Goal: Task Accomplishment & Management: Complete application form

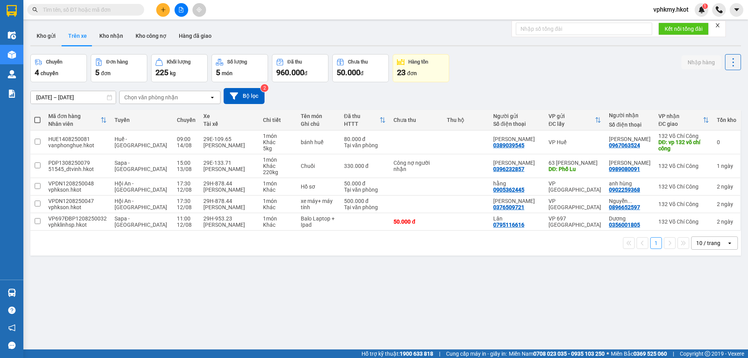
click at [163, 11] on icon "plus" at bounding box center [162, 9] width 5 height 5
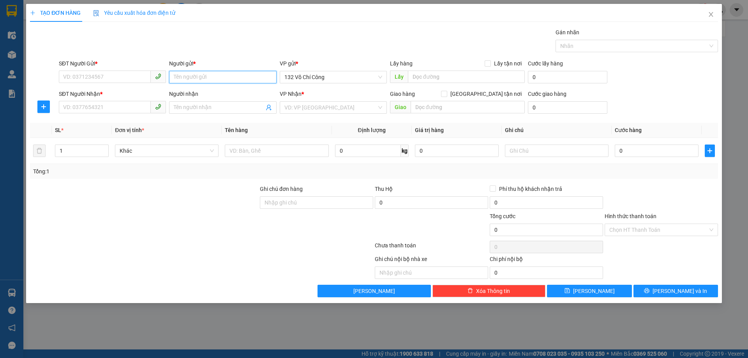
click at [183, 72] on input "Người gửi *" at bounding box center [222, 77] width 107 height 12
type input "Chabadhotel"
click at [86, 77] on input "SĐT Người Gửi *" at bounding box center [105, 76] width 92 height 12
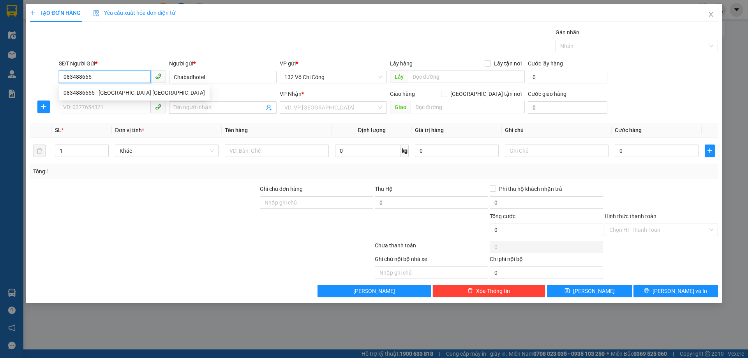
type input "0834886655"
click at [90, 90] on div "0834886655 - [GEOGRAPHIC_DATA] [GEOGRAPHIC_DATA]" at bounding box center [133, 92] width 141 height 9
type input "[DEMOGRAPHIC_DATA] [GEOGRAPHIC_DATA]"
type input "0834886655"
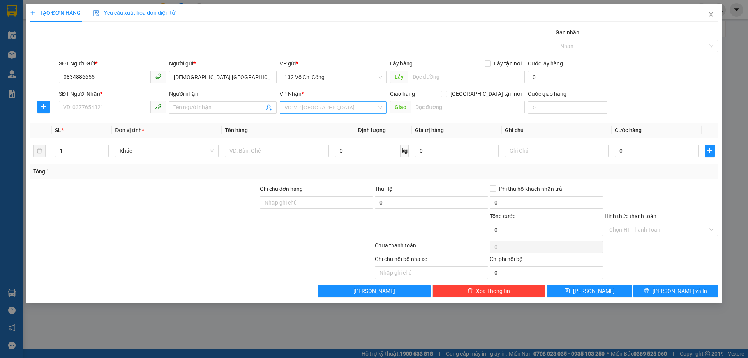
click at [320, 111] on input "search" at bounding box center [330, 108] width 92 height 12
type input "vp"
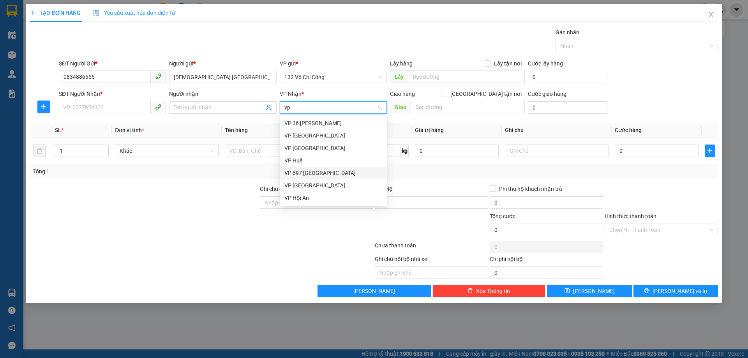
click at [310, 172] on div "VP 697 [GEOGRAPHIC_DATA]" at bounding box center [333, 173] width 98 height 9
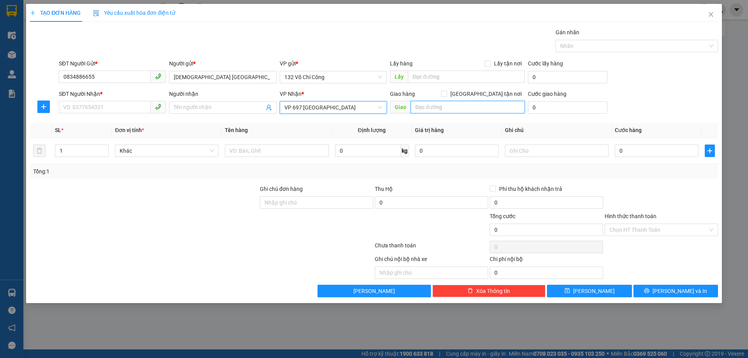
click at [445, 104] on input "text" at bounding box center [467, 107] width 114 height 12
paste input "[GEOGRAPHIC_DATA] "
type input "[GEOGRAPHIC_DATA]"
click at [197, 106] on input "Người nhận" at bounding box center [219, 107] width 90 height 9
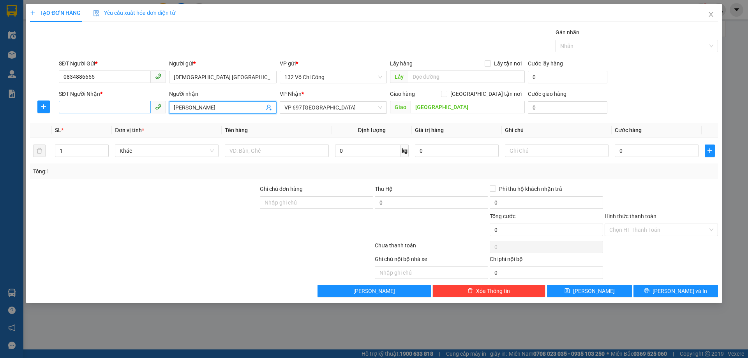
type input "[PERSON_NAME]"
click at [74, 106] on input "SĐT Người Nhận *" at bounding box center [105, 107] width 92 height 12
type input "08666288214"
click at [456, 97] on div "Giao hàng [GEOGRAPHIC_DATA] tận nơi" at bounding box center [457, 94] width 135 height 9
click at [447, 115] on div "Giao hàng [GEOGRAPHIC_DATA] tận nơi [GEOGRAPHIC_DATA]" at bounding box center [457, 103] width 135 height 27
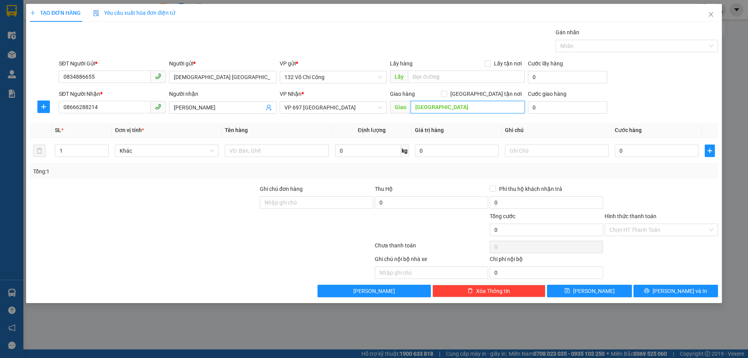
click at [450, 110] on input "[GEOGRAPHIC_DATA]" at bounding box center [467, 107] width 114 height 12
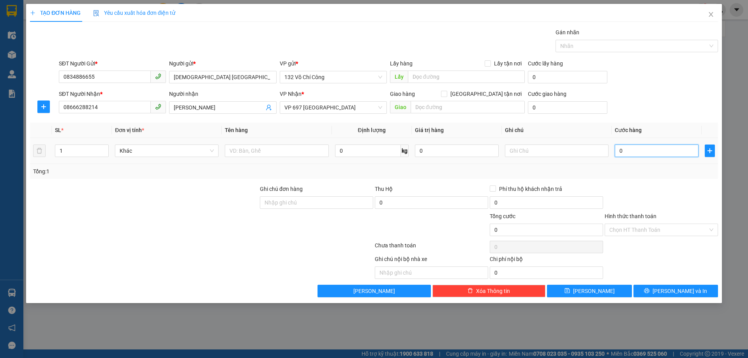
click at [618, 150] on input "0" at bounding box center [656, 150] width 84 height 12
click at [621, 150] on input "0" at bounding box center [656, 150] width 84 height 12
click at [619, 150] on input "0" at bounding box center [656, 150] width 84 height 12
click at [644, 154] on input "0" at bounding box center [656, 150] width 84 height 12
type input "08"
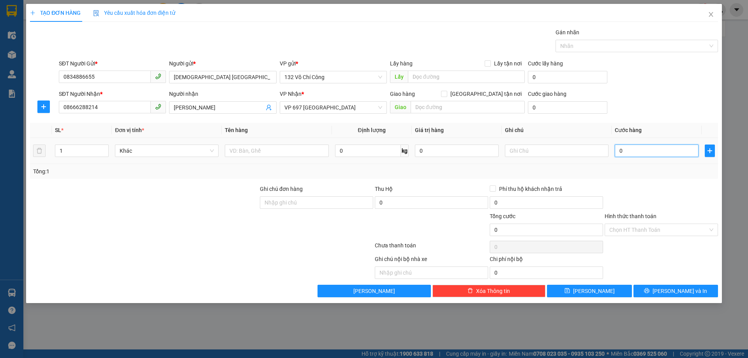
type input "8"
type input "0"
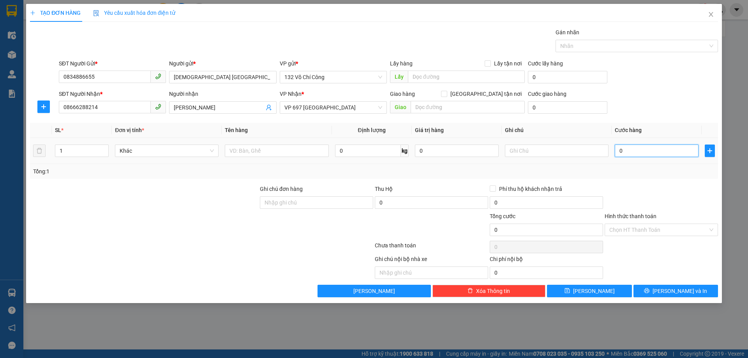
type input "08"
type input "8"
click at [666, 148] on input "08" at bounding box center [656, 150] width 84 height 12
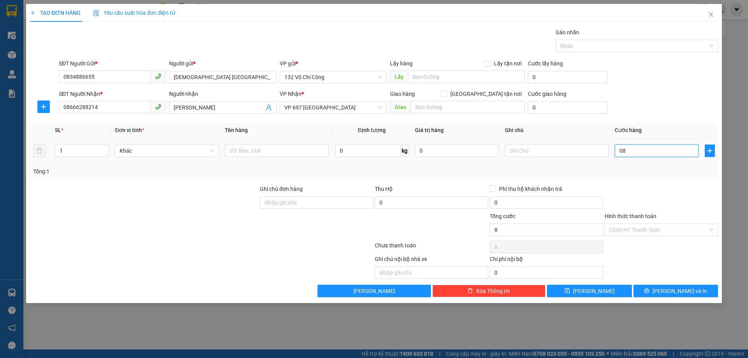
click at [666, 148] on input "08" at bounding box center [656, 150] width 84 height 12
type input "0"
type input "08"
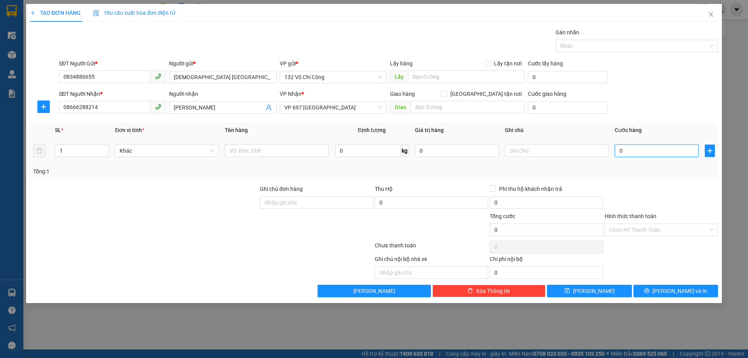
type input "8"
type input "080"
type input "80"
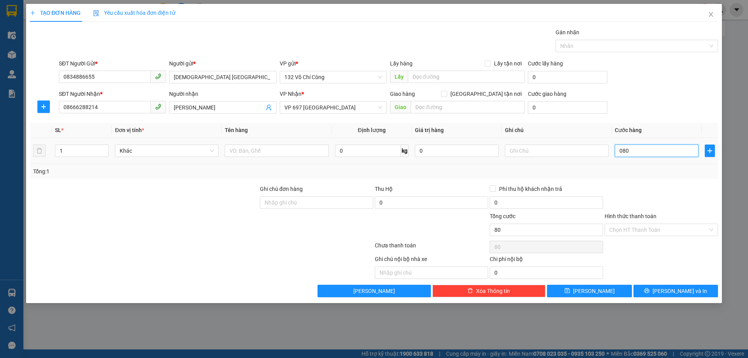
type input "0.800"
type input "800"
type input "08.000"
type input "8.000"
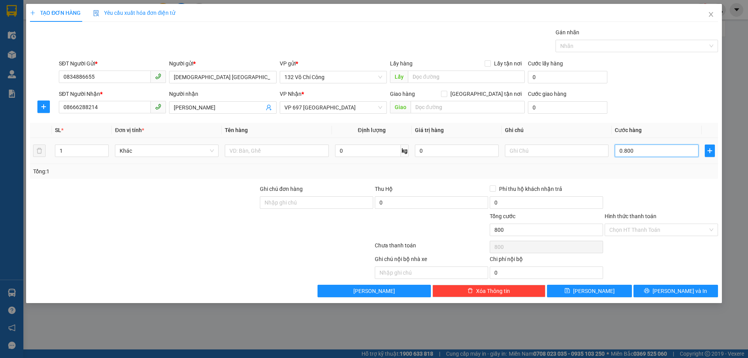
type input "8.000"
type input "080.000"
type input "80.000"
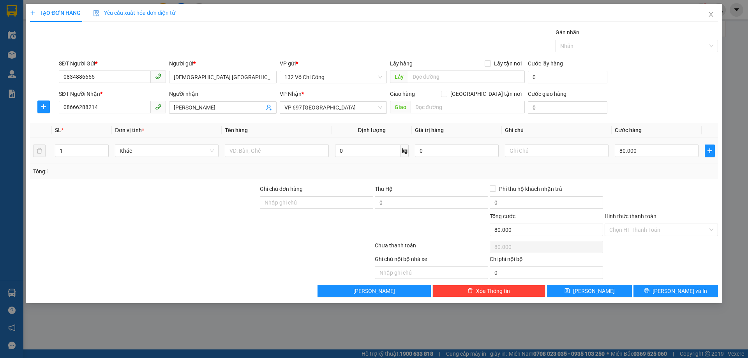
click at [672, 138] on td "80.000" at bounding box center [656, 151] width 90 height 26
click at [240, 153] on input "text" at bounding box center [277, 150] width 104 height 12
type input "bánh kẹo đồ ăn vặt"
click at [635, 235] on input "Hình thức thanh toán" at bounding box center [658, 230] width 98 height 12
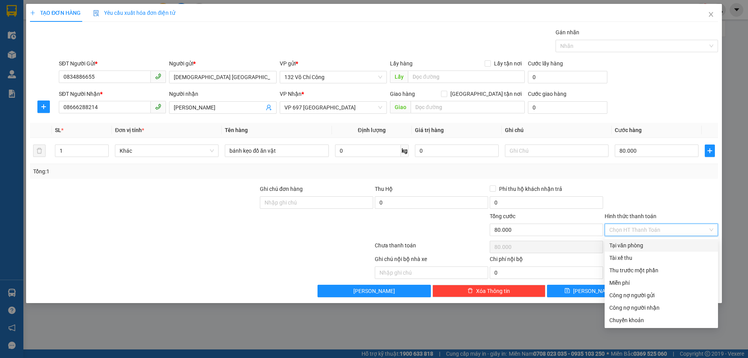
click at [628, 247] on div "Tại văn phòng" at bounding box center [661, 245] width 104 height 9
type input "0"
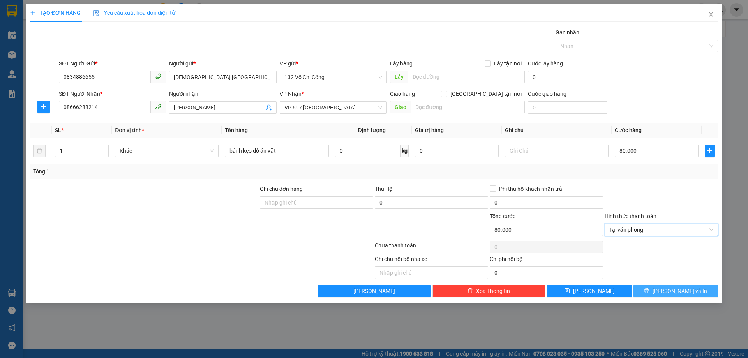
click at [649, 290] on icon "printer" at bounding box center [646, 290] width 5 height 5
